Goal: Communication & Community: Ask a question

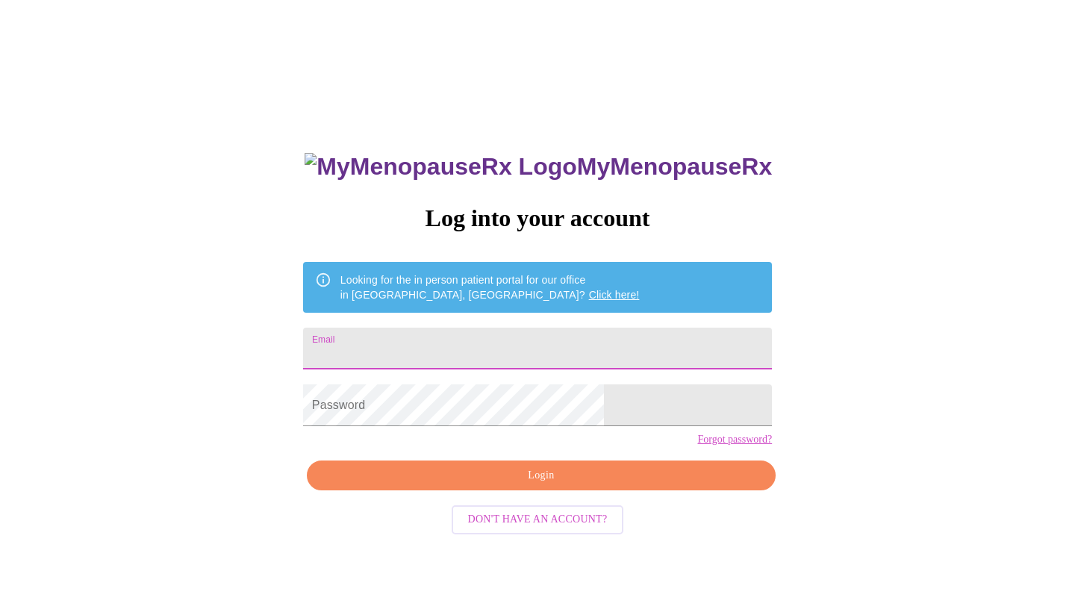
type input "[EMAIL_ADDRESS][DOMAIN_NAME]"
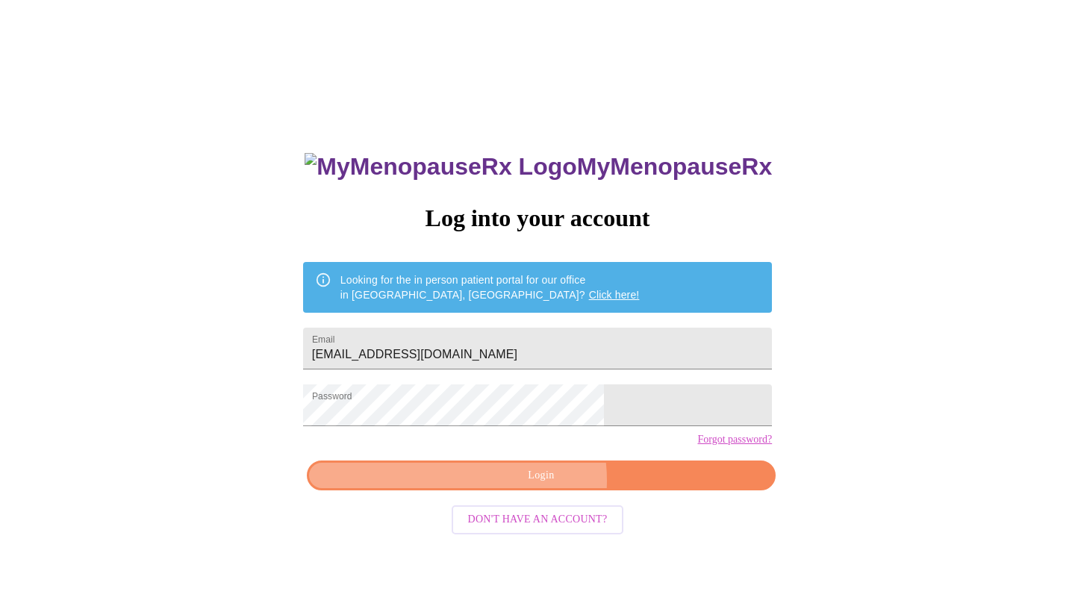
click at [524, 485] on span "Login" at bounding box center [541, 476] width 435 height 19
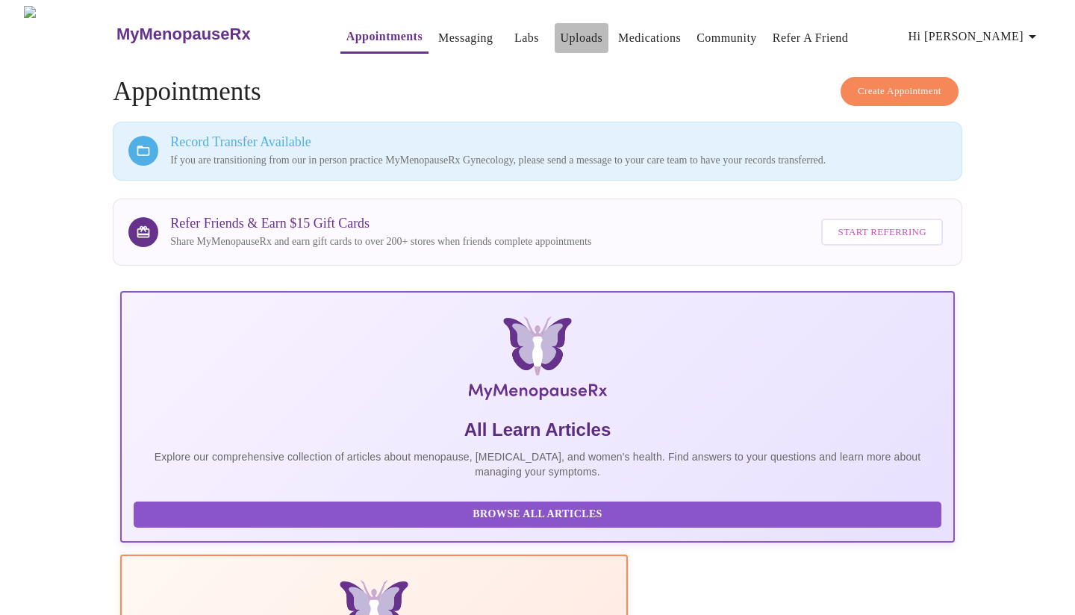
click at [561, 31] on link "Uploads" at bounding box center [582, 38] width 43 height 21
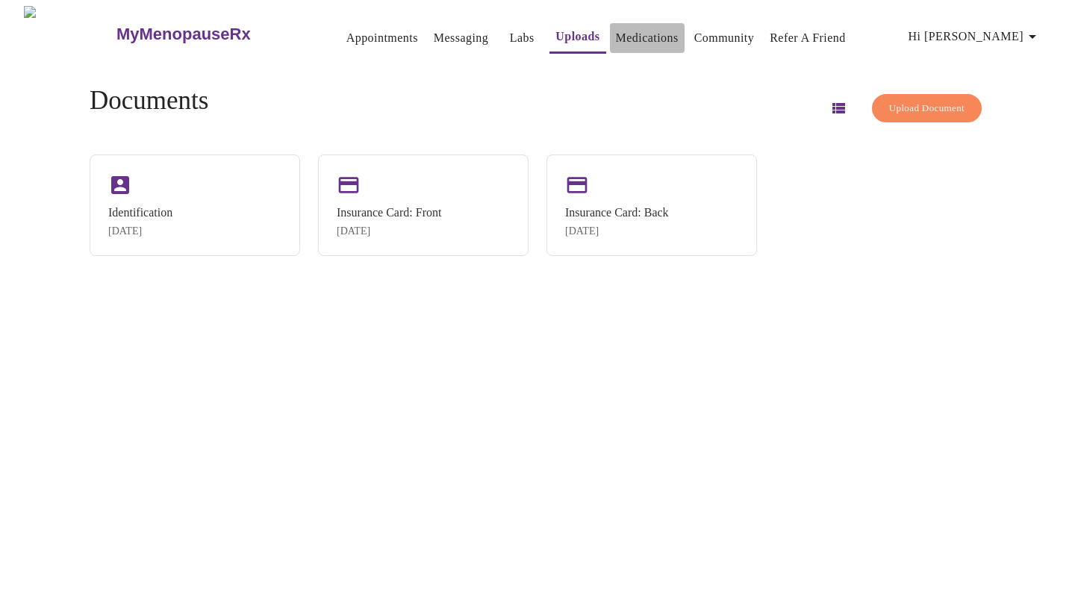
click at [616, 32] on link "Medications" at bounding box center [647, 38] width 63 height 21
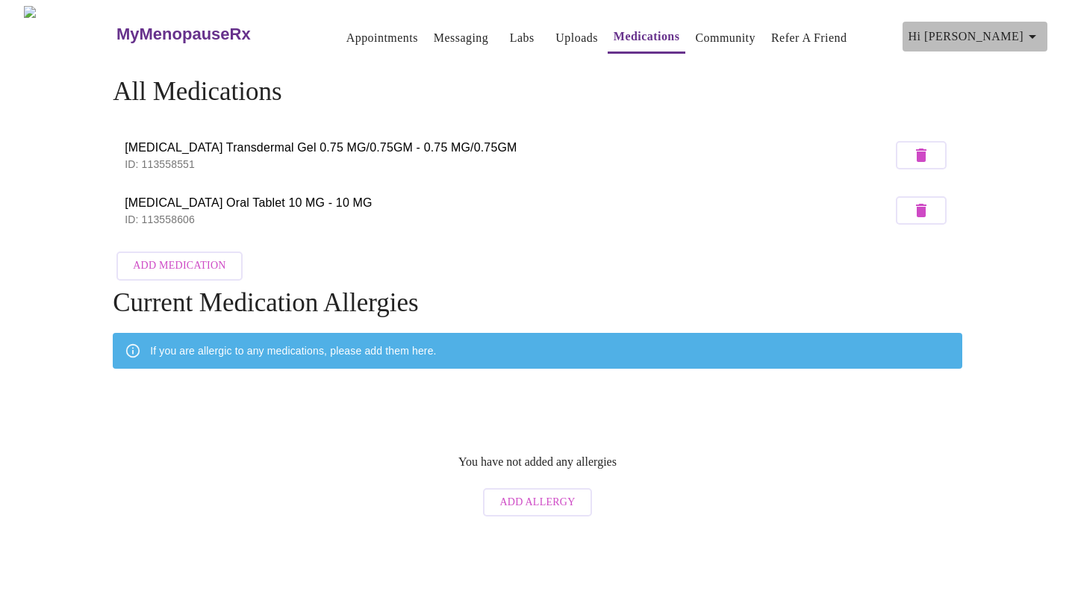
click at [1036, 28] on icon "button" at bounding box center [1033, 37] width 18 height 18
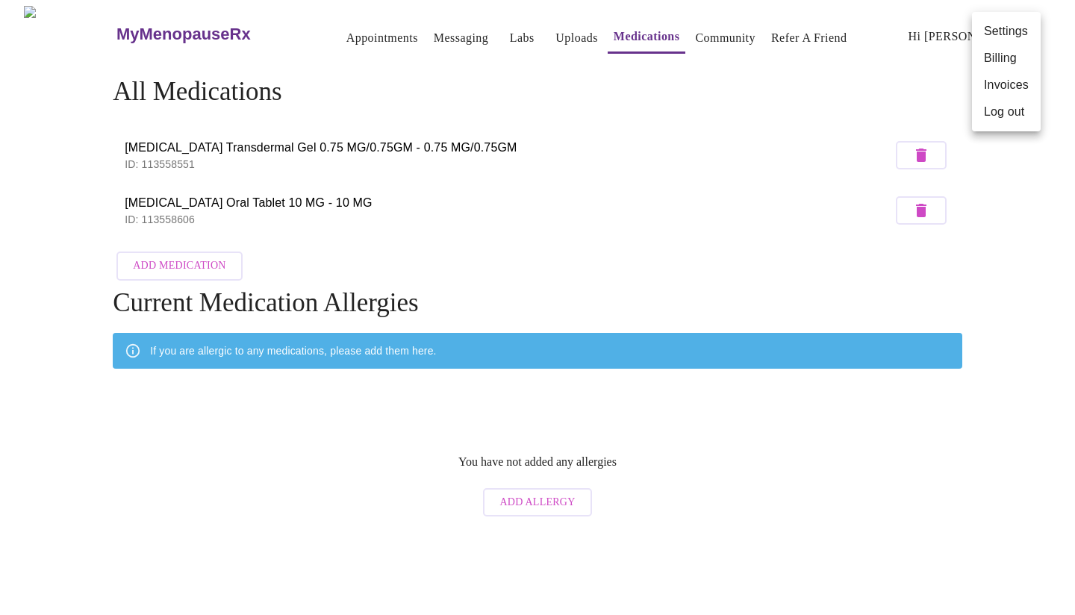
click at [671, 138] on div at bounding box center [537, 307] width 1075 height 615
click at [358, 28] on link "Appointments" at bounding box center [382, 38] width 72 height 21
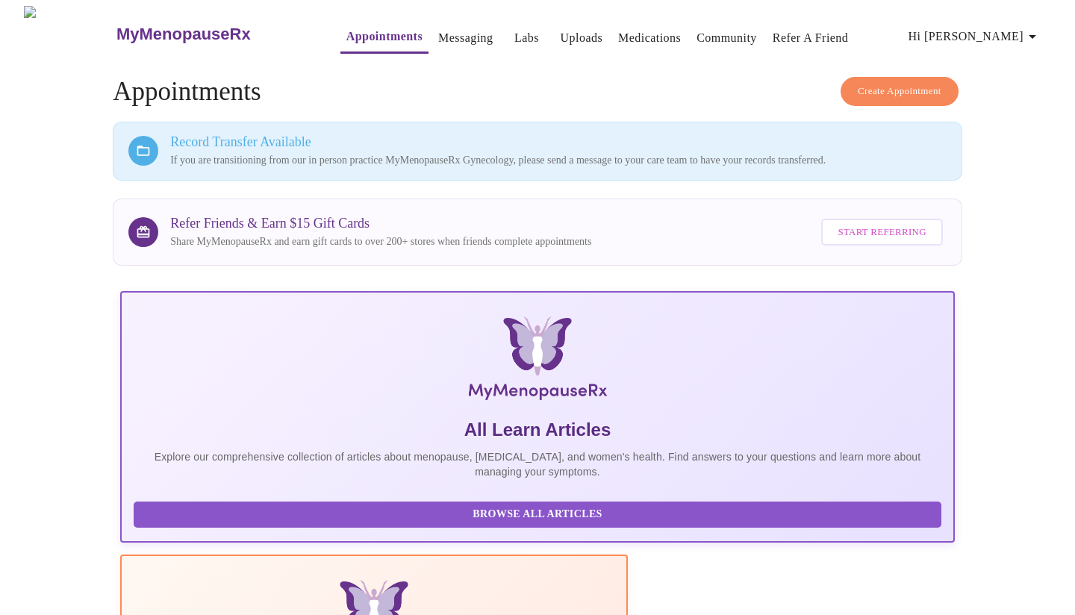
click at [143, 144] on icon at bounding box center [143, 150] width 15 height 15
click at [438, 28] on link "Messaging" at bounding box center [465, 38] width 54 height 21
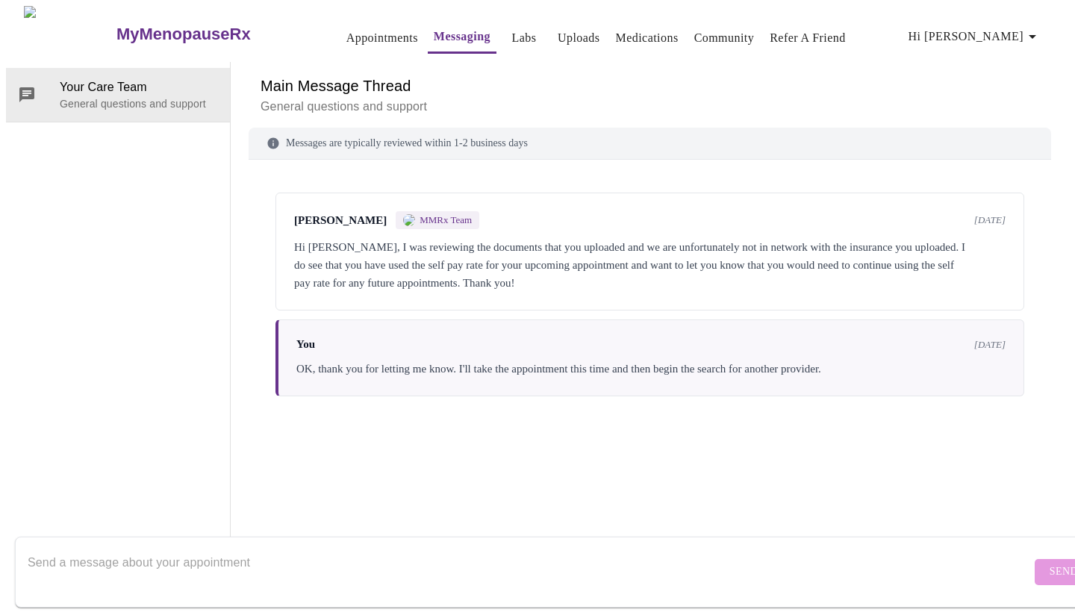
scroll to position [56, 0]
click at [180, 548] on textarea "Send a message about your appointment" at bounding box center [529, 572] width 1003 height 48
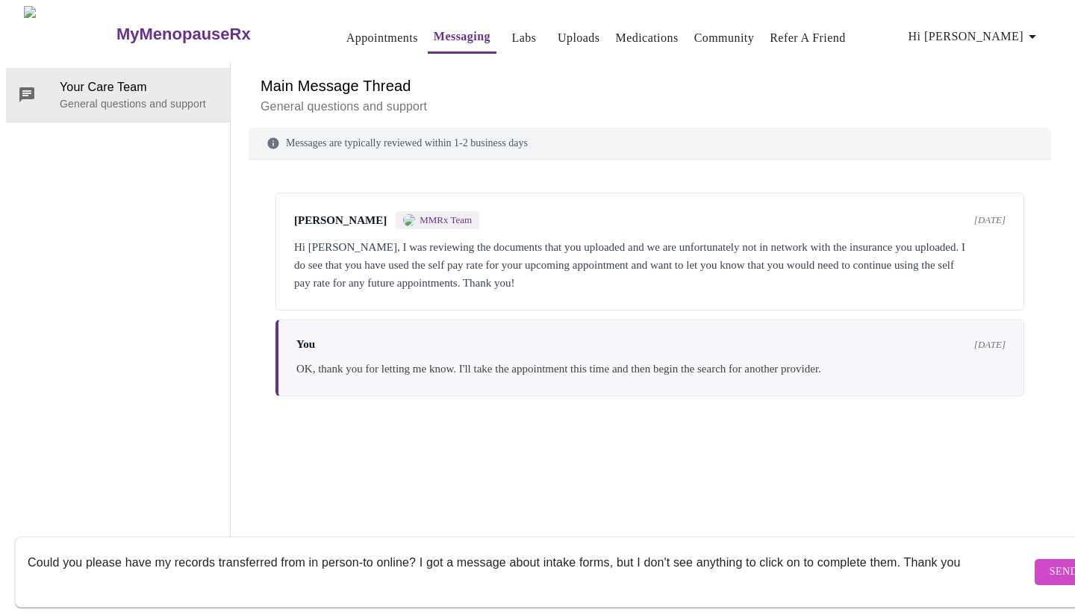
type textarea "Could you please have my records transferred from in person-to online? I got a …"
